Goal: Task Accomplishment & Management: Use online tool/utility

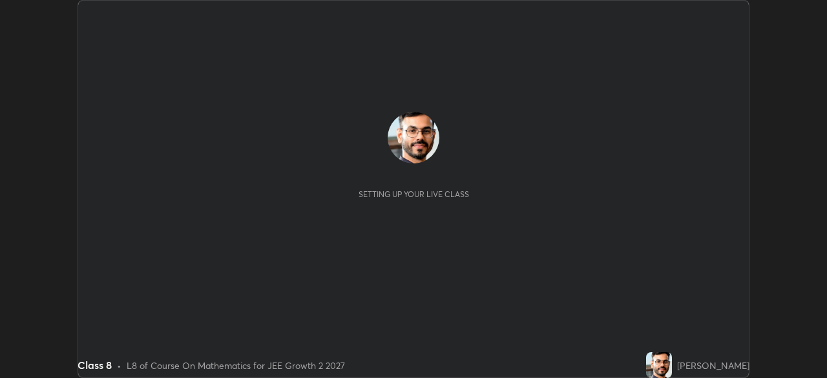
scroll to position [378, 827]
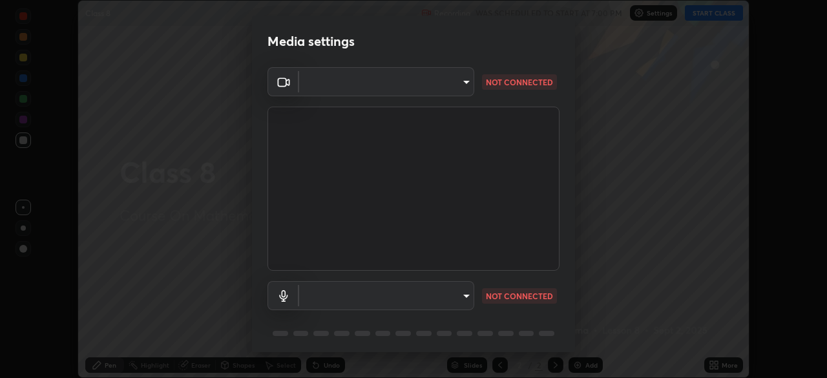
type input "e15fe1ebf70cde3bfcbeee335f8652014c7a9185cc29a01d69aea44f35fb34b8"
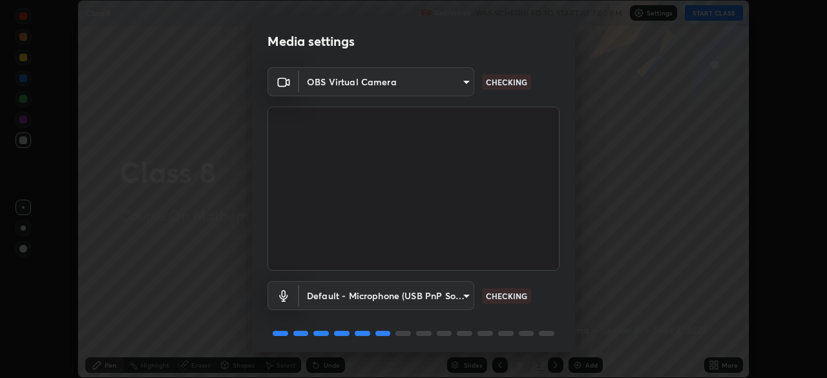
scroll to position [46, 0]
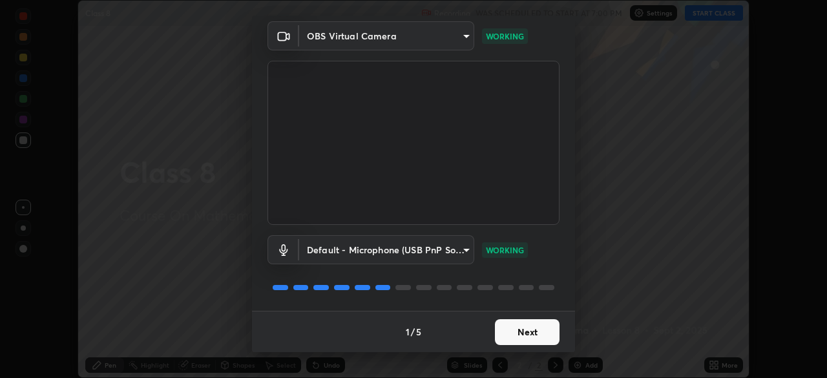
click at [452, 253] on body "Erase all Class 8 Recording WAS SCHEDULED TO START AT 7:00 PM Settings START CL…" at bounding box center [413, 189] width 827 height 378
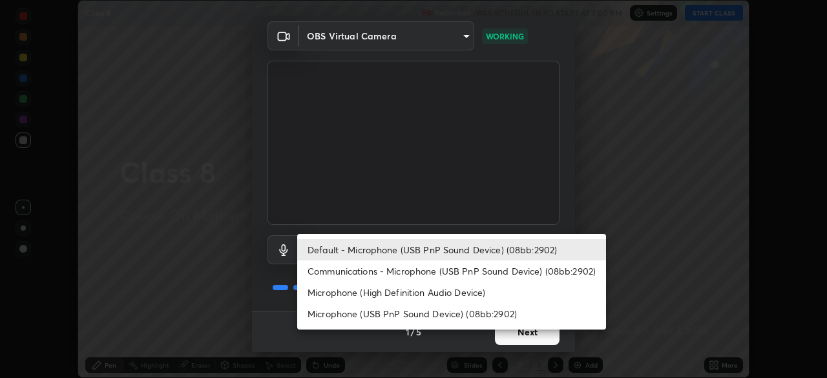
click at [457, 273] on li "Communications - Microphone (USB PnP Sound Device) (08bb:2902)" at bounding box center [451, 270] width 309 height 21
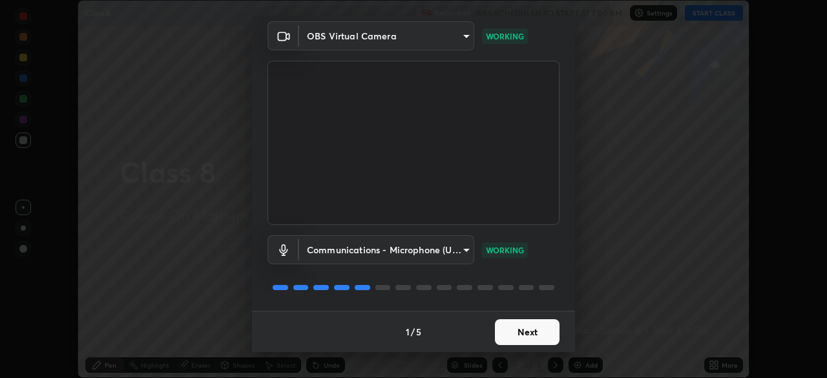
type input "communications"
click at [523, 326] on button "Next" at bounding box center [527, 332] width 65 height 26
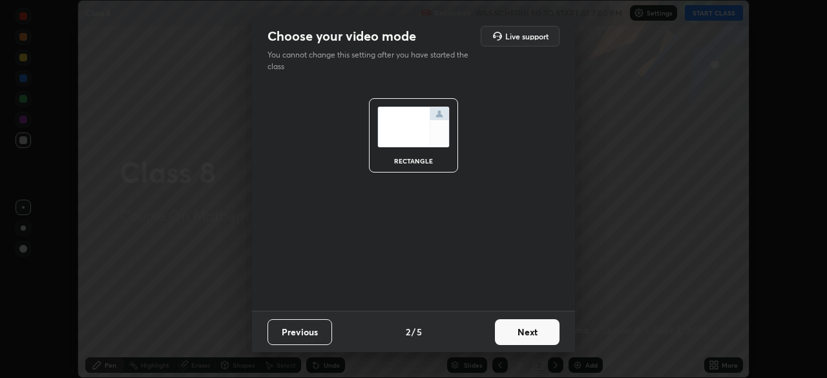
scroll to position [0, 0]
click at [542, 334] on button "Next" at bounding box center [527, 332] width 65 height 26
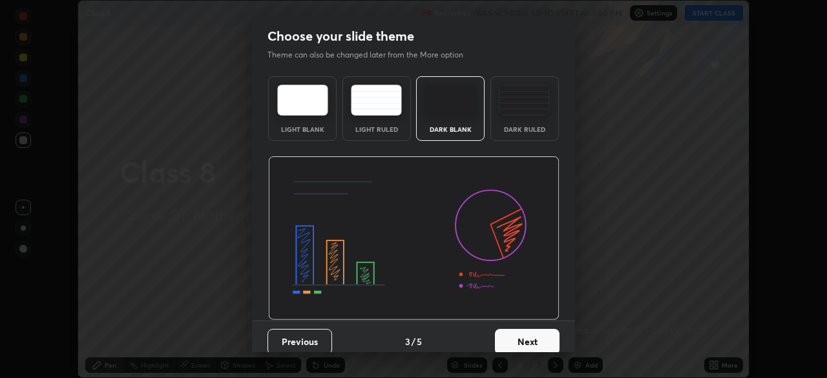
click at [546, 339] on button "Next" at bounding box center [527, 342] width 65 height 26
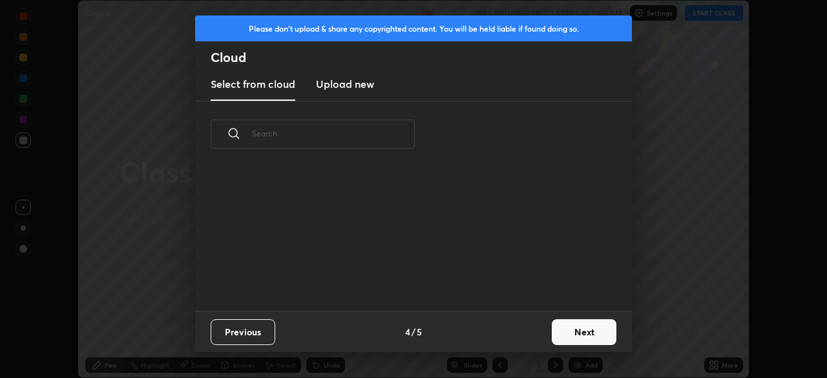
scroll to position [143, 415]
click at [583, 337] on button "Next" at bounding box center [584, 332] width 65 height 26
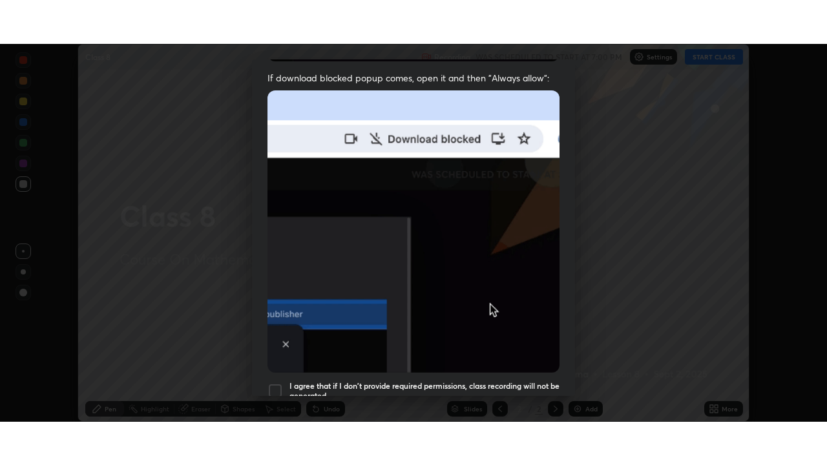
scroll to position [309, 0]
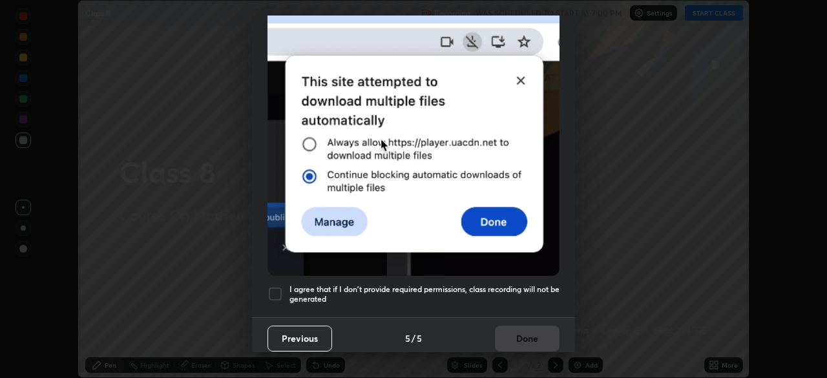
click at [448, 284] on h5 "I agree that if I don't provide required permissions, class recording will not …" at bounding box center [424, 294] width 270 height 20
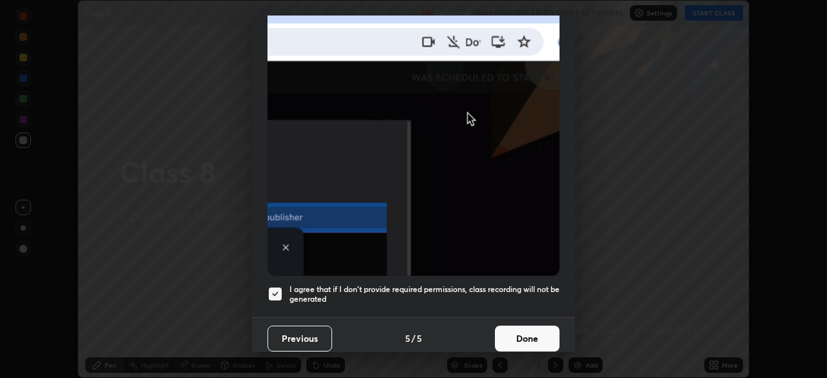
click at [496, 326] on button "Done" at bounding box center [527, 339] width 65 height 26
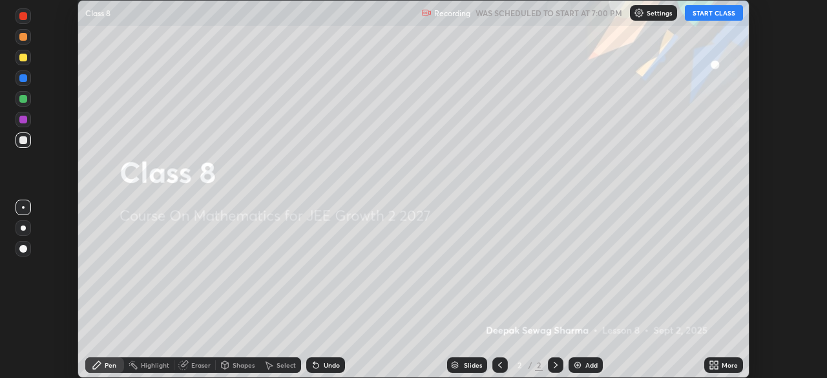
click at [716, 368] on icon at bounding box center [716, 367] width 3 height 3
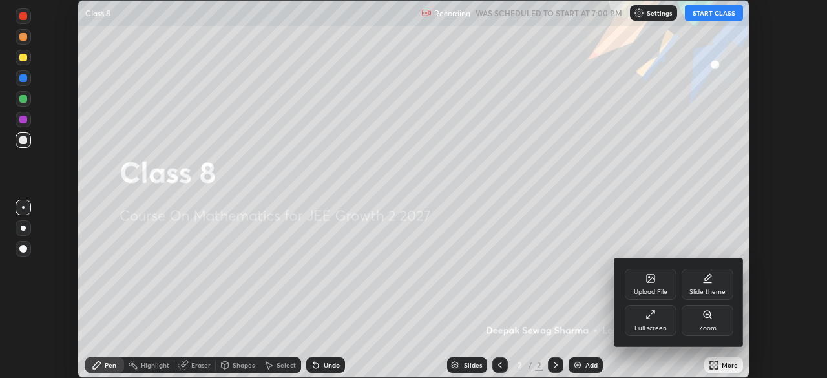
click at [652, 328] on div "Full screen" at bounding box center [650, 328] width 32 height 6
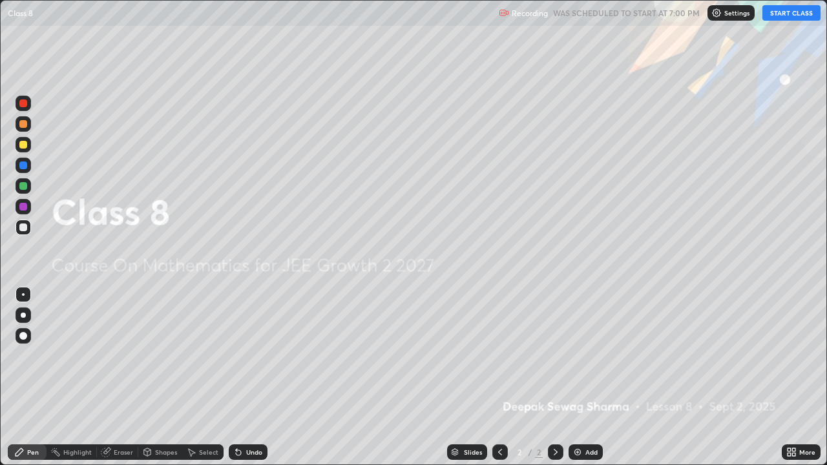
scroll to position [465, 827]
click at [784, 15] on button "START CLASS" at bounding box center [791, 13] width 58 height 16
click at [25, 183] on div at bounding box center [23, 186] width 8 height 8
click at [585, 377] on div "Add" at bounding box center [591, 452] width 12 height 6
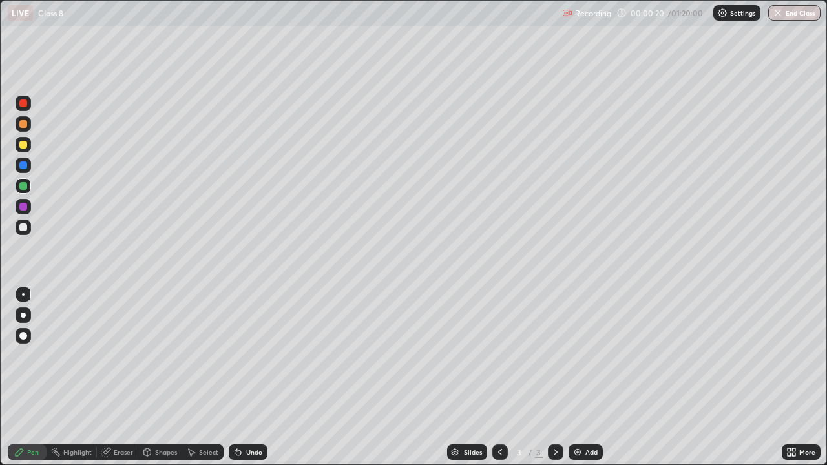
click at [23, 317] on div at bounding box center [23, 315] width 5 height 5
click at [23, 315] on div at bounding box center [23, 315] width 5 height 5
click at [22, 185] on div at bounding box center [23, 186] width 8 height 8
click at [25, 126] on div at bounding box center [23, 124] width 8 height 8
click at [25, 227] on div at bounding box center [23, 228] width 8 height 8
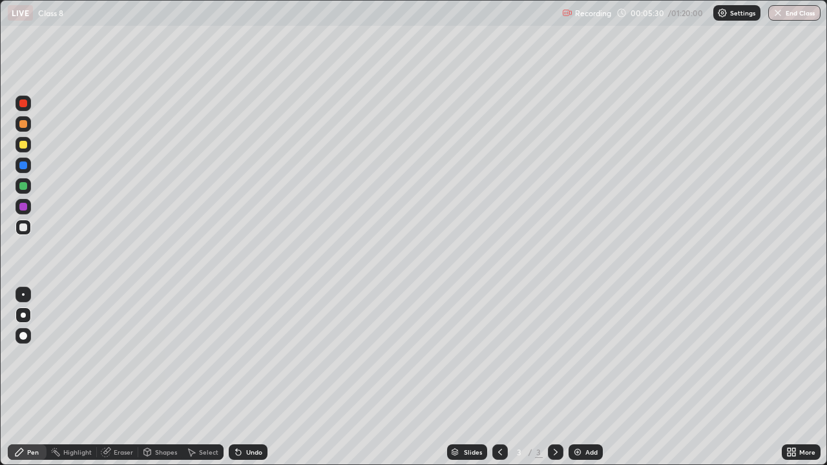
click at [25, 225] on div at bounding box center [23, 228] width 8 height 8
click at [24, 187] on div at bounding box center [23, 186] width 8 height 8
click at [22, 229] on div at bounding box center [23, 228] width 8 height 8
click at [23, 226] on div at bounding box center [23, 228] width 8 height 8
click at [24, 227] on div at bounding box center [23, 228] width 8 height 8
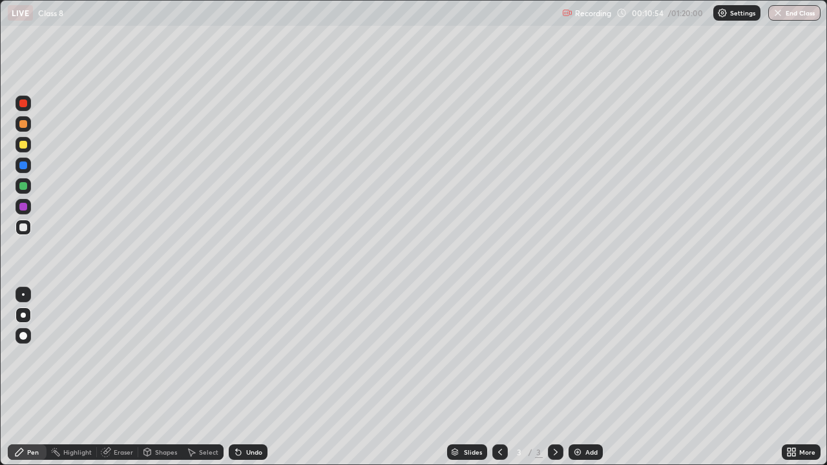
click at [19, 145] on div at bounding box center [23, 145] width 8 height 8
click at [26, 230] on div at bounding box center [23, 228] width 8 height 8
click at [554, 377] on icon at bounding box center [555, 452] width 10 height 10
click at [579, 377] on img at bounding box center [577, 452] width 10 height 10
click at [20, 228] on div at bounding box center [23, 228] width 8 height 8
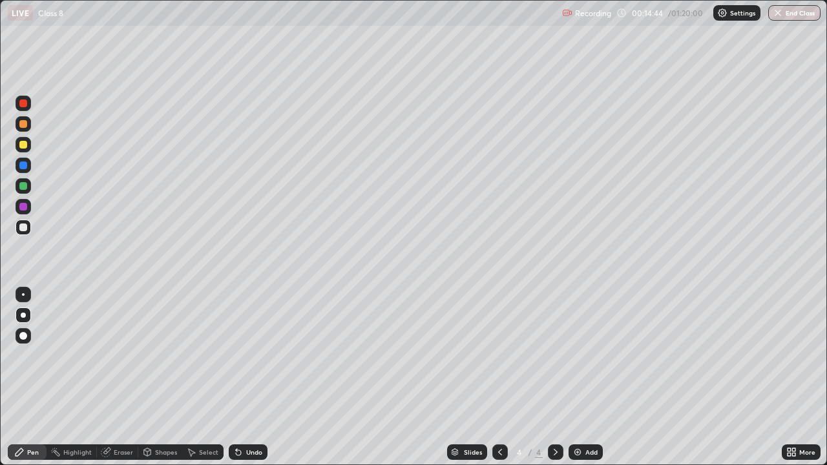
click at [25, 143] on div at bounding box center [23, 145] width 8 height 8
click at [499, 377] on icon at bounding box center [500, 452] width 10 height 10
click at [554, 377] on icon at bounding box center [555, 452] width 10 height 10
click at [24, 190] on div at bounding box center [24, 186] width 16 height 16
click at [23, 146] on div at bounding box center [23, 145] width 8 height 8
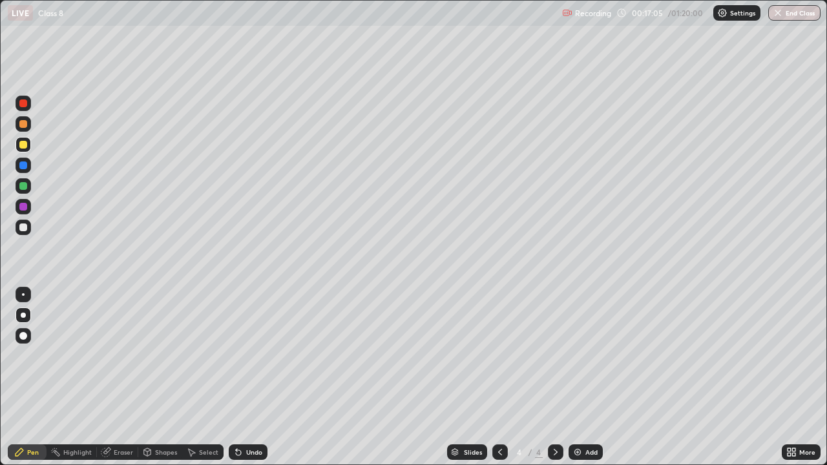
click at [25, 229] on div at bounding box center [23, 228] width 8 height 8
click at [24, 187] on div at bounding box center [23, 186] width 8 height 8
click at [577, 377] on img at bounding box center [577, 452] width 10 height 10
click at [20, 145] on div at bounding box center [23, 145] width 8 height 8
click at [21, 121] on div at bounding box center [23, 124] width 8 height 8
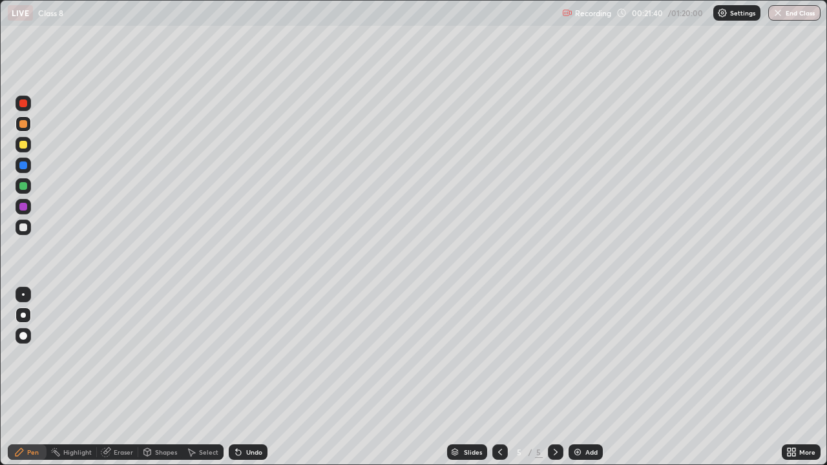
click at [24, 145] on div at bounding box center [23, 145] width 8 height 8
click at [23, 227] on div at bounding box center [23, 228] width 8 height 8
click at [22, 144] on div at bounding box center [23, 145] width 8 height 8
click at [22, 186] on div at bounding box center [23, 186] width 8 height 8
click at [554, 377] on icon at bounding box center [555, 452] width 10 height 10
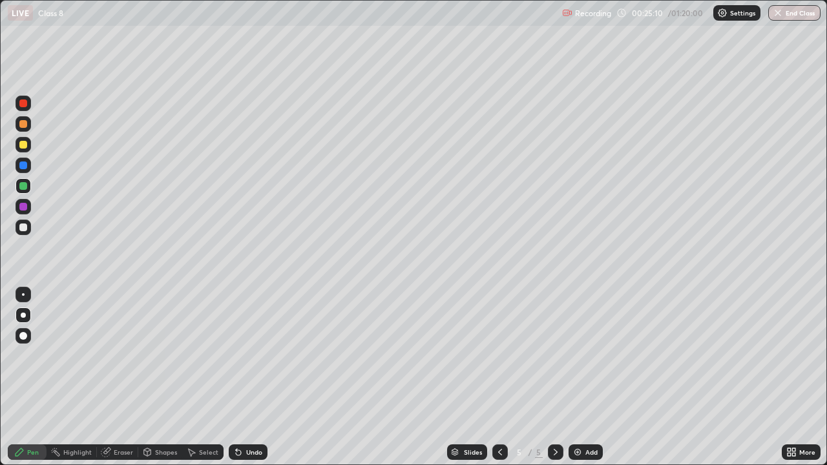
click at [575, 377] on img at bounding box center [577, 452] width 10 height 10
click at [22, 125] on div at bounding box center [23, 124] width 8 height 8
click at [23, 208] on div at bounding box center [23, 207] width 8 height 8
click at [493, 377] on div at bounding box center [500, 452] width 16 height 16
click at [554, 377] on icon at bounding box center [556, 452] width 4 height 6
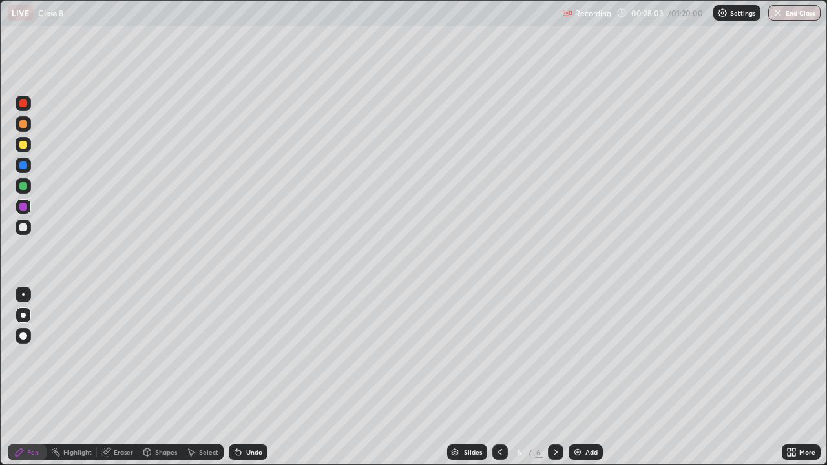
click at [23, 186] on div at bounding box center [23, 186] width 8 height 8
click at [21, 146] on div at bounding box center [23, 145] width 8 height 8
click at [241, 377] on icon at bounding box center [238, 452] width 10 height 10
click at [20, 125] on div at bounding box center [23, 124] width 8 height 8
click at [17, 144] on div at bounding box center [24, 145] width 16 height 16
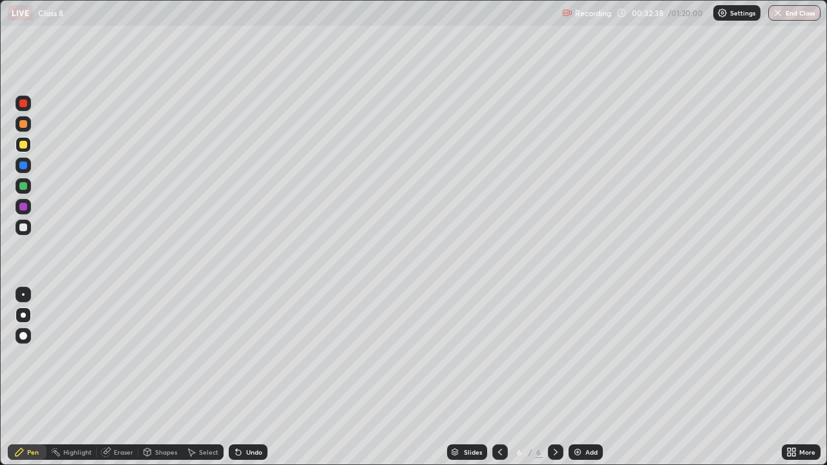
click at [580, 377] on img at bounding box center [577, 452] width 10 height 10
click at [158, 377] on div "Shapes" at bounding box center [166, 452] width 22 height 6
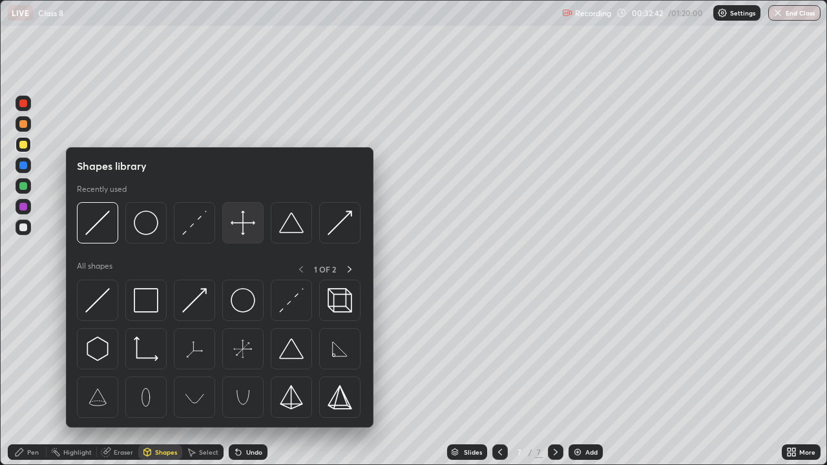
click at [244, 230] on img at bounding box center [243, 223] width 25 height 25
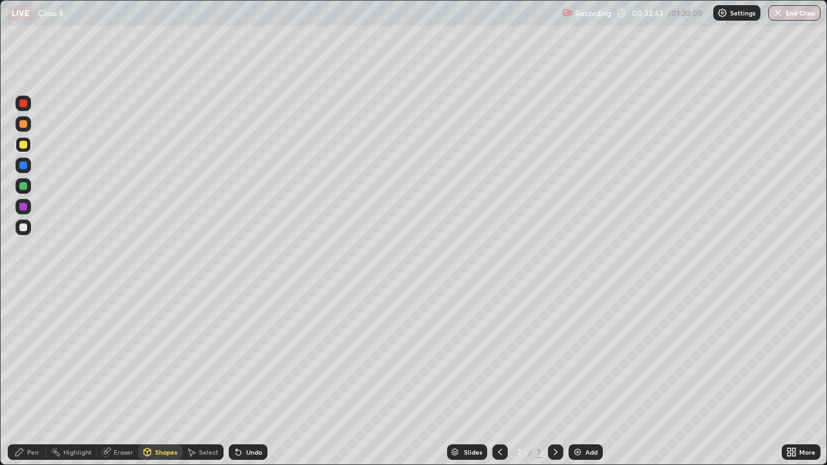
click at [23, 229] on div at bounding box center [23, 228] width 8 height 8
click at [21, 377] on icon at bounding box center [19, 452] width 10 height 10
click at [22, 207] on div at bounding box center [23, 207] width 8 height 8
click at [21, 291] on div at bounding box center [24, 295] width 16 height 16
click at [24, 187] on div at bounding box center [23, 186] width 8 height 8
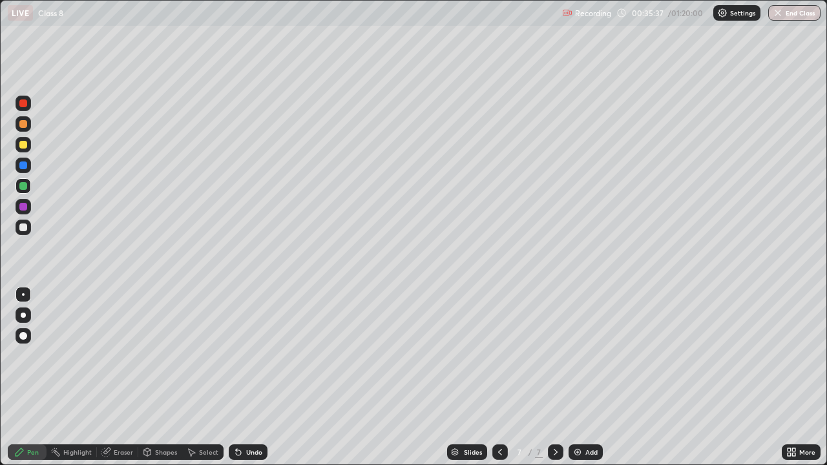
click at [25, 143] on div at bounding box center [23, 145] width 8 height 8
click at [499, 377] on icon at bounding box center [500, 452] width 10 height 10
click at [554, 377] on icon at bounding box center [555, 452] width 10 height 10
click at [23, 207] on div at bounding box center [23, 207] width 8 height 8
click at [26, 125] on div at bounding box center [23, 124] width 8 height 8
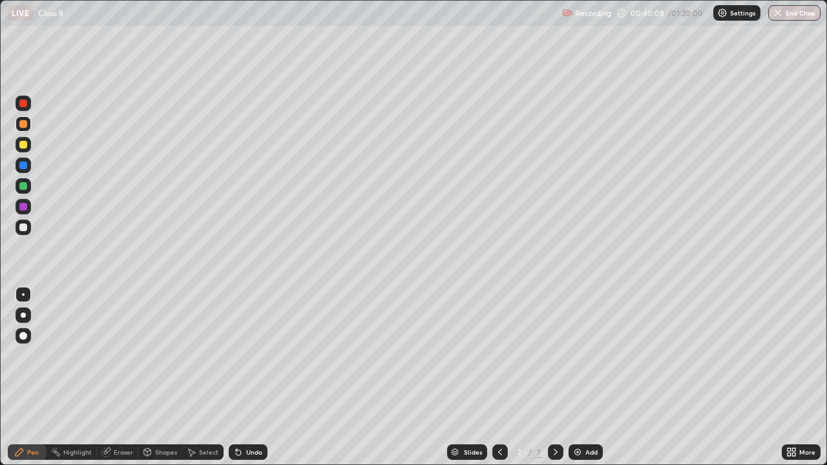
click at [499, 377] on icon at bounding box center [500, 452] width 10 height 10
click at [497, 377] on icon at bounding box center [500, 452] width 10 height 10
click at [554, 377] on icon at bounding box center [555, 452] width 10 height 10
click at [28, 171] on div at bounding box center [24, 166] width 16 height 16
click at [499, 377] on icon at bounding box center [500, 452] width 10 height 10
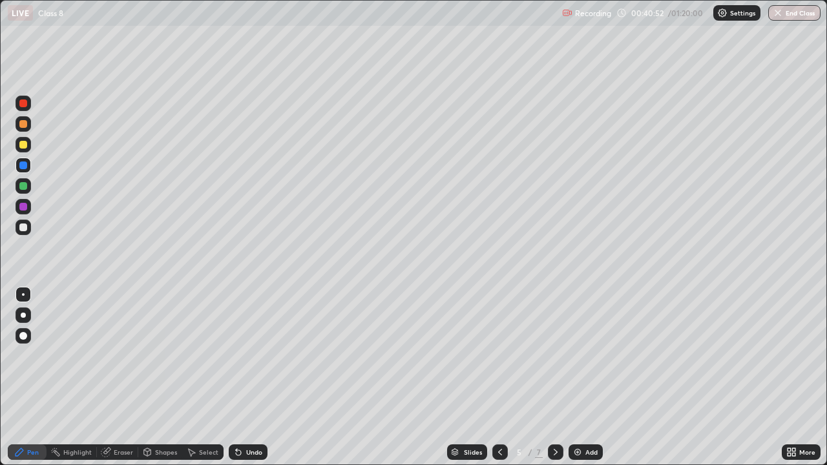
click at [23, 167] on div at bounding box center [23, 166] width 8 height 8
click at [552, 377] on icon at bounding box center [555, 452] width 10 height 10
click at [554, 377] on icon at bounding box center [555, 452] width 10 height 10
click at [498, 377] on icon at bounding box center [500, 452] width 4 height 6
click at [550, 377] on icon at bounding box center [555, 452] width 10 height 10
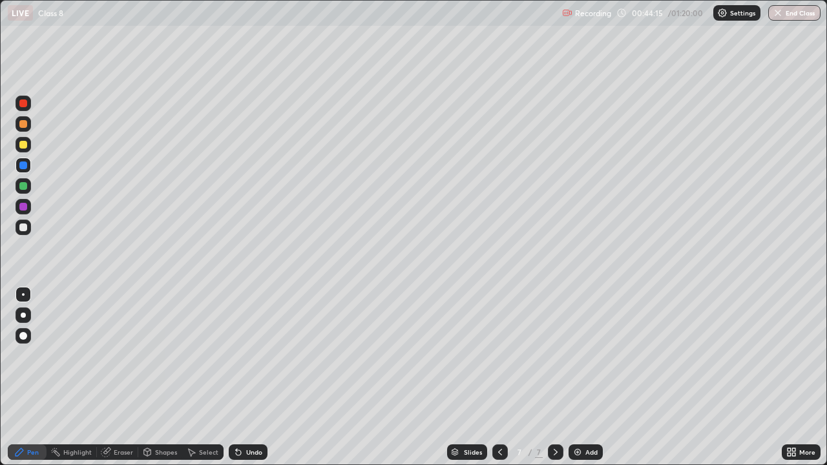
click at [552, 377] on icon at bounding box center [555, 452] width 10 height 10
click at [576, 377] on img at bounding box center [577, 452] width 10 height 10
click at [22, 189] on div at bounding box center [23, 186] width 8 height 8
click at [25, 143] on div at bounding box center [23, 145] width 8 height 8
click at [19, 143] on div at bounding box center [24, 145] width 16 height 16
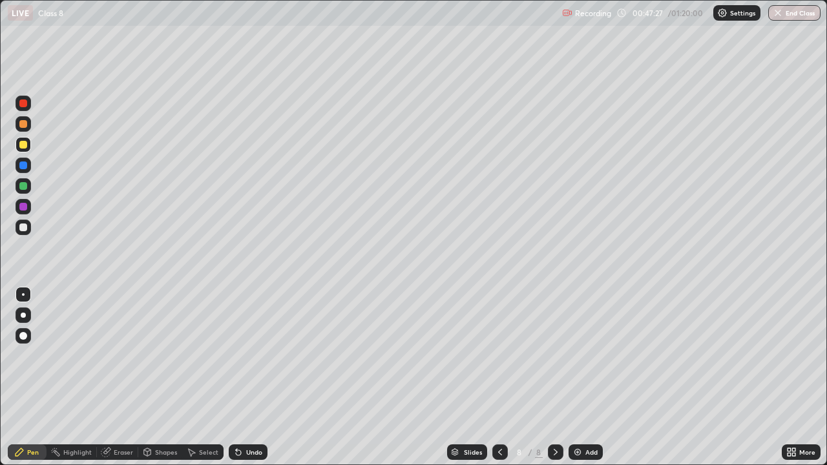
click at [21, 230] on div at bounding box center [23, 228] width 8 height 8
click at [556, 377] on icon at bounding box center [556, 452] width 4 height 6
click at [579, 377] on img at bounding box center [577, 452] width 10 height 10
click at [24, 145] on div at bounding box center [23, 145] width 8 height 8
click at [25, 227] on div at bounding box center [23, 228] width 8 height 8
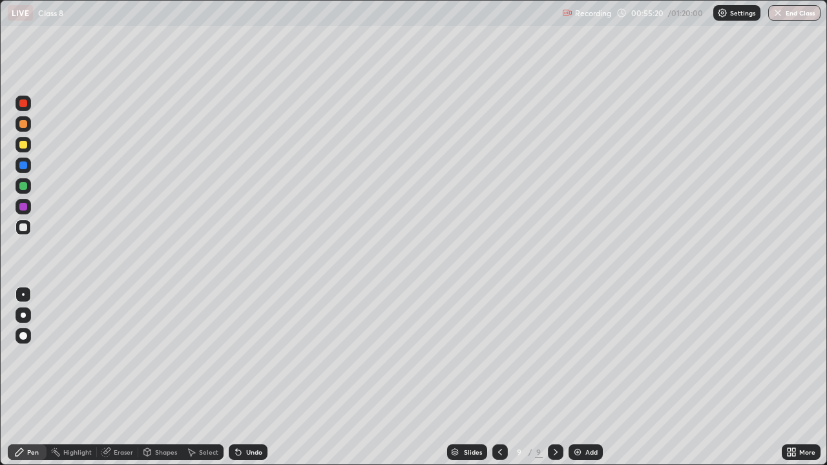
click at [556, 377] on icon at bounding box center [555, 452] width 10 height 10
click at [577, 377] on img at bounding box center [577, 452] width 10 height 10
click at [20, 187] on div at bounding box center [23, 186] width 8 height 8
click at [23, 187] on div at bounding box center [23, 186] width 8 height 8
click at [24, 145] on div at bounding box center [23, 145] width 8 height 8
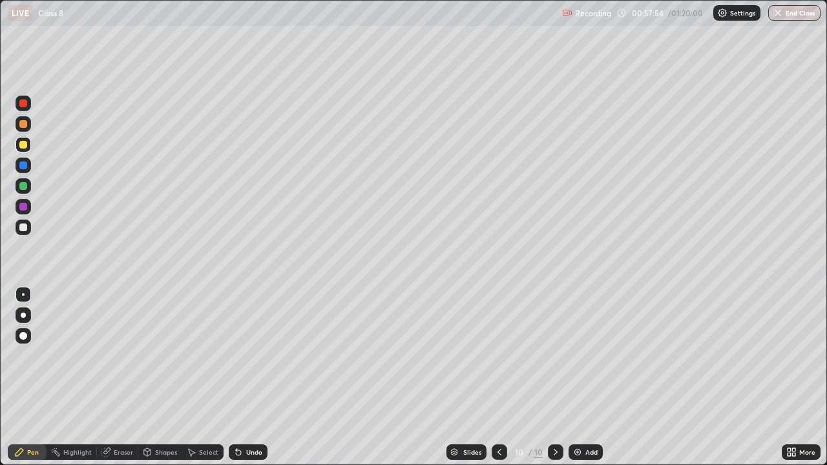
click at [20, 187] on div at bounding box center [23, 186] width 8 height 8
click at [23, 229] on div at bounding box center [23, 228] width 8 height 8
click at [21, 144] on div at bounding box center [23, 145] width 8 height 8
click at [551, 377] on icon at bounding box center [555, 452] width 10 height 10
click at [581, 377] on img at bounding box center [577, 452] width 10 height 10
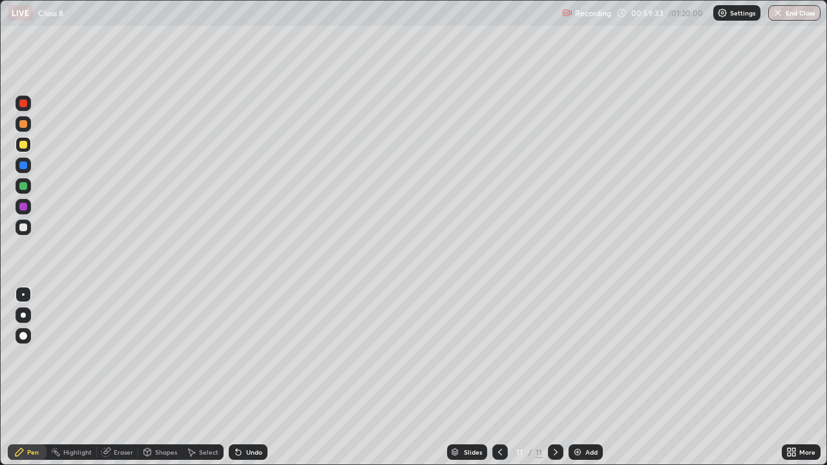
click at [22, 224] on div at bounding box center [23, 228] width 8 height 8
click at [499, 377] on icon at bounding box center [500, 452] width 10 height 10
click at [556, 377] on icon at bounding box center [555, 452] width 10 height 10
click at [21, 167] on div at bounding box center [23, 166] width 8 height 8
click at [25, 143] on div at bounding box center [23, 145] width 8 height 8
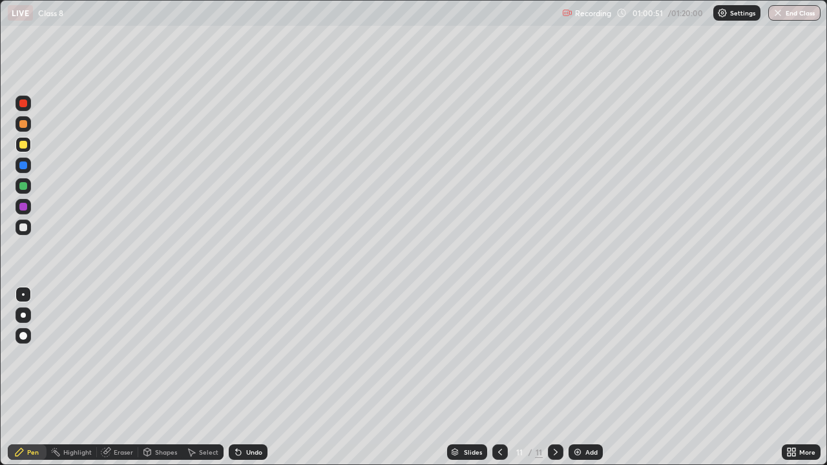
click at [23, 183] on div at bounding box center [23, 186] width 8 height 8
click at [23, 203] on div at bounding box center [23, 207] width 8 height 8
click at [25, 227] on div at bounding box center [23, 228] width 8 height 8
click at [114, 377] on div "Eraser" at bounding box center [123, 452] width 19 height 6
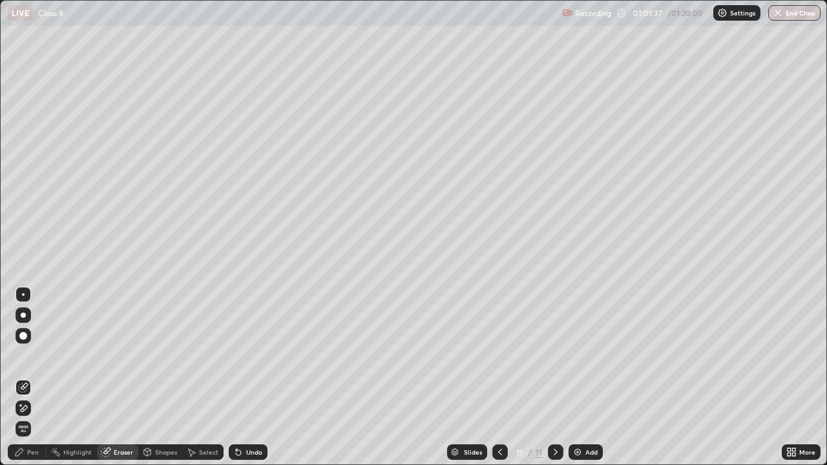
click at [25, 377] on div "Pen" at bounding box center [27, 452] width 39 height 16
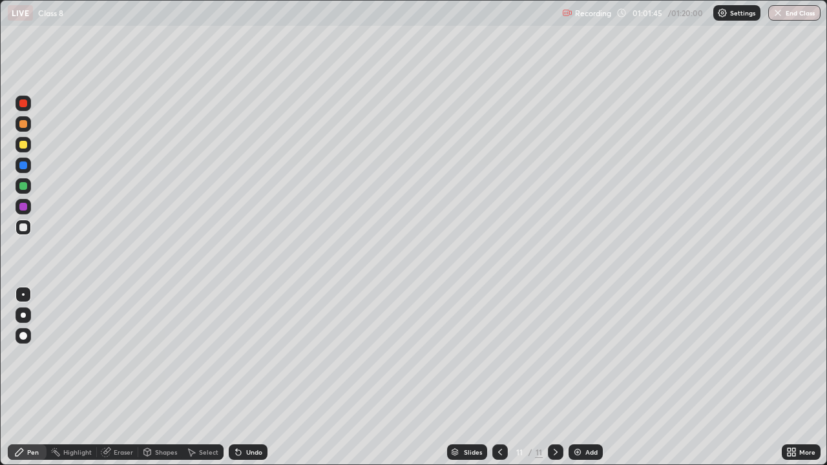
click at [24, 187] on div at bounding box center [23, 186] width 8 height 8
click at [244, 377] on div "Undo" at bounding box center [248, 452] width 39 height 16
click at [243, 377] on div "Undo" at bounding box center [248, 452] width 39 height 16
click at [23, 121] on div at bounding box center [23, 124] width 8 height 8
click at [249, 377] on div "Undo" at bounding box center [254, 452] width 16 height 6
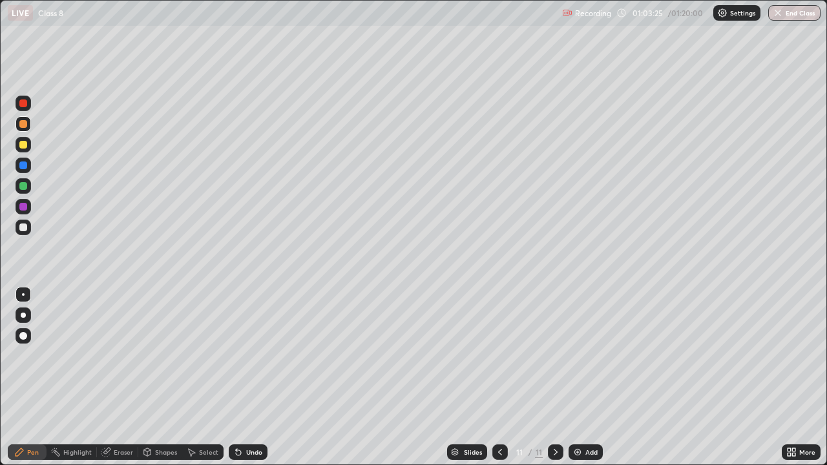
click at [553, 377] on icon at bounding box center [555, 452] width 10 height 10
click at [556, 377] on icon at bounding box center [555, 452] width 10 height 10
click at [579, 377] on img at bounding box center [577, 452] width 10 height 10
click at [22, 123] on div at bounding box center [23, 124] width 8 height 8
click at [25, 188] on div at bounding box center [23, 186] width 8 height 8
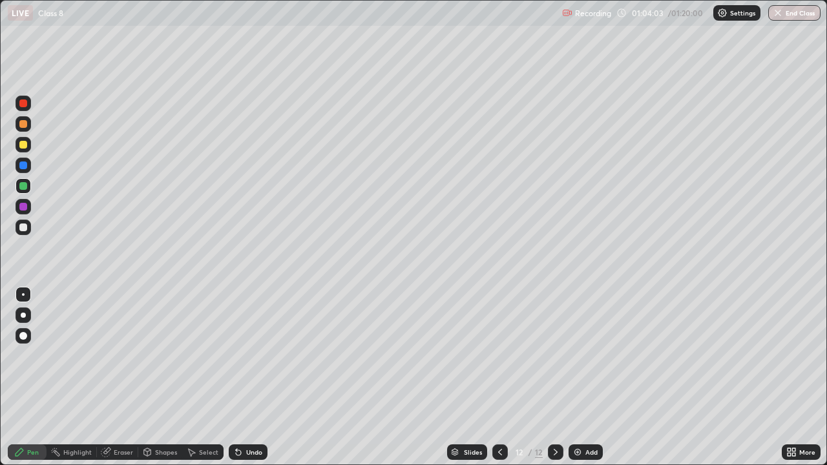
click at [244, 377] on div "Undo" at bounding box center [248, 452] width 39 height 16
click at [28, 233] on div at bounding box center [24, 228] width 16 height 16
click at [17, 147] on div at bounding box center [24, 145] width 16 height 16
click at [555, 377] on icon at bounding box center [556, 452] width 4 height 6
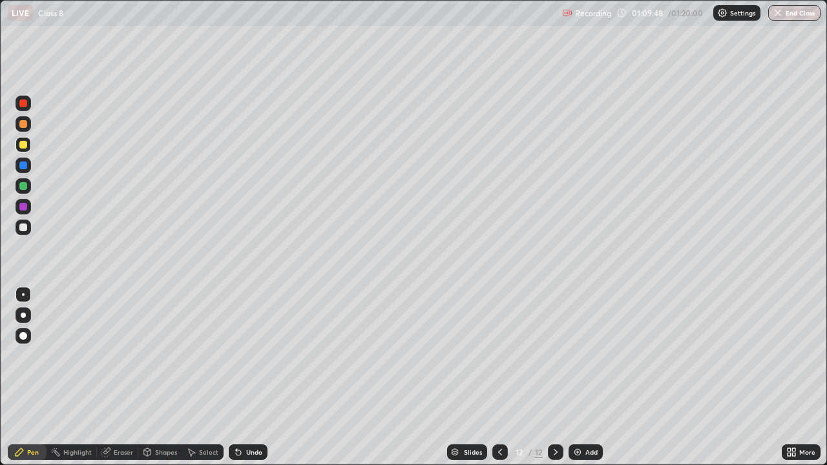
click at [579, 377] on img at bounding box center [577, 452] width 10 height 10
click at [22, 226] on div at bounding box center [23, 228] width 8 height 8
click at [26, 147] on div at bounding box center [23, 145] width 8 height 8
click at [21, 228] on div at bounding box center [23, 228] width 8 height 8
click at [780, 19] on button "End Class" at bounding box center [794, 13] width 51 height 16
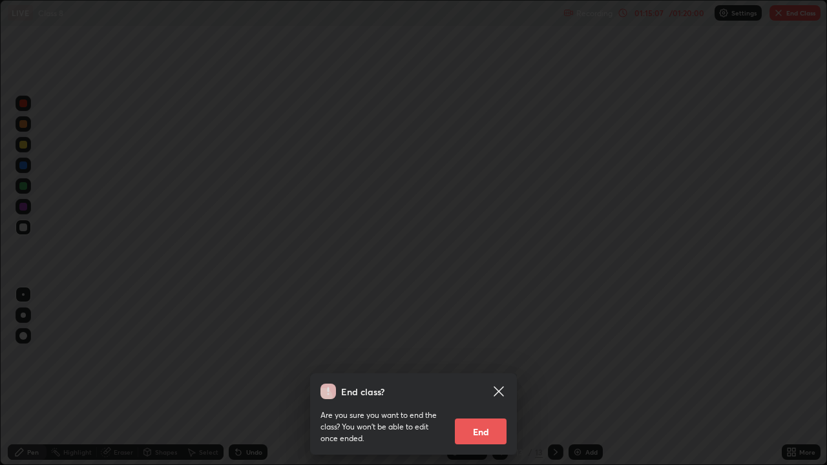
click at [471, 377] on button "End" at bounding box center [481, 432] width 52 height 26
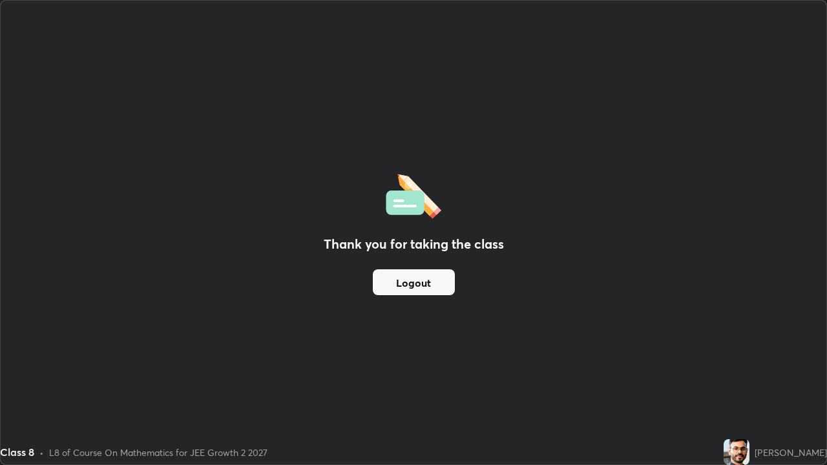
click at [394, 282] on button "Logout" at bounding box center [414, 282] width 82 height 26
